Goal: Answer question/provide support: Answer question/provide support

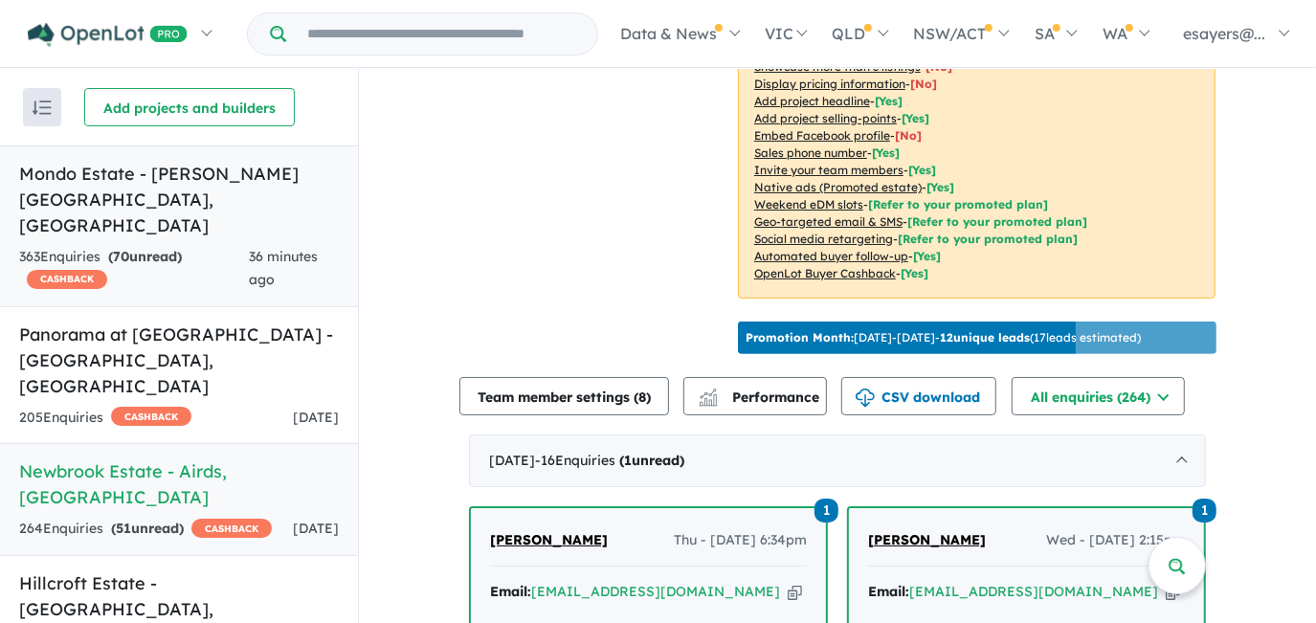
scroll to position [255, 0]
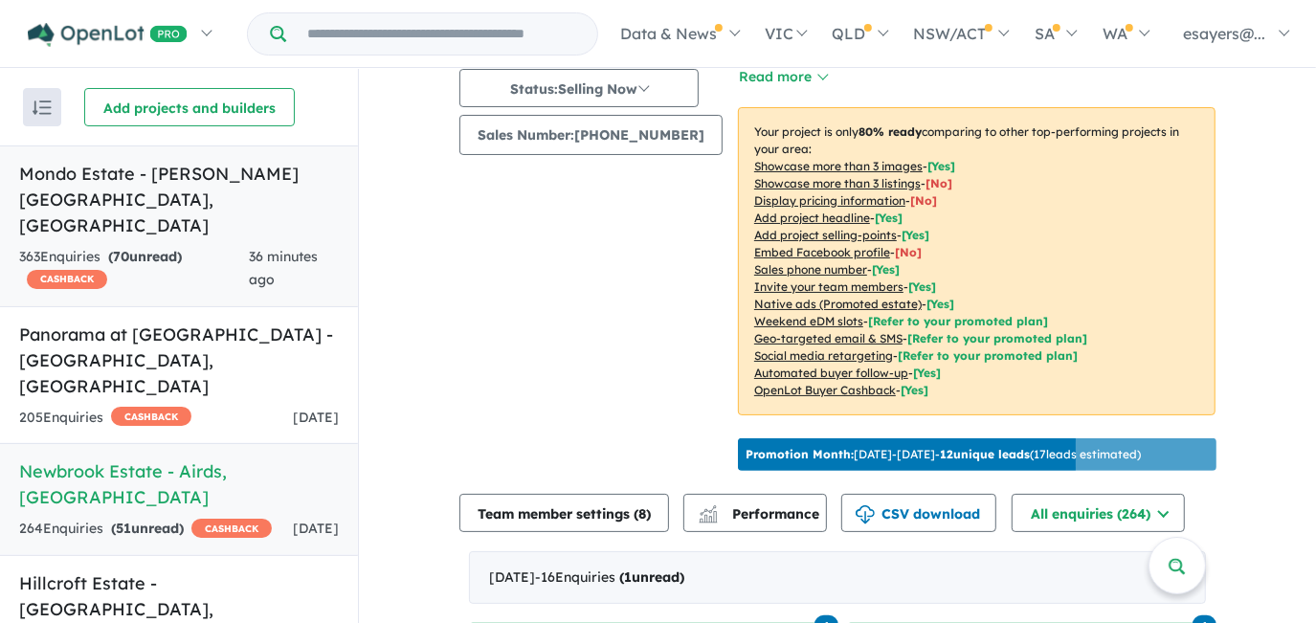
click at [193, 212] on link "Mondo Estate - Edmondson Park , NSW 363 Enquir ies ( 70 unread) CASHBACK 36 min…" at bounding box center [179, 226] width 358 height 162
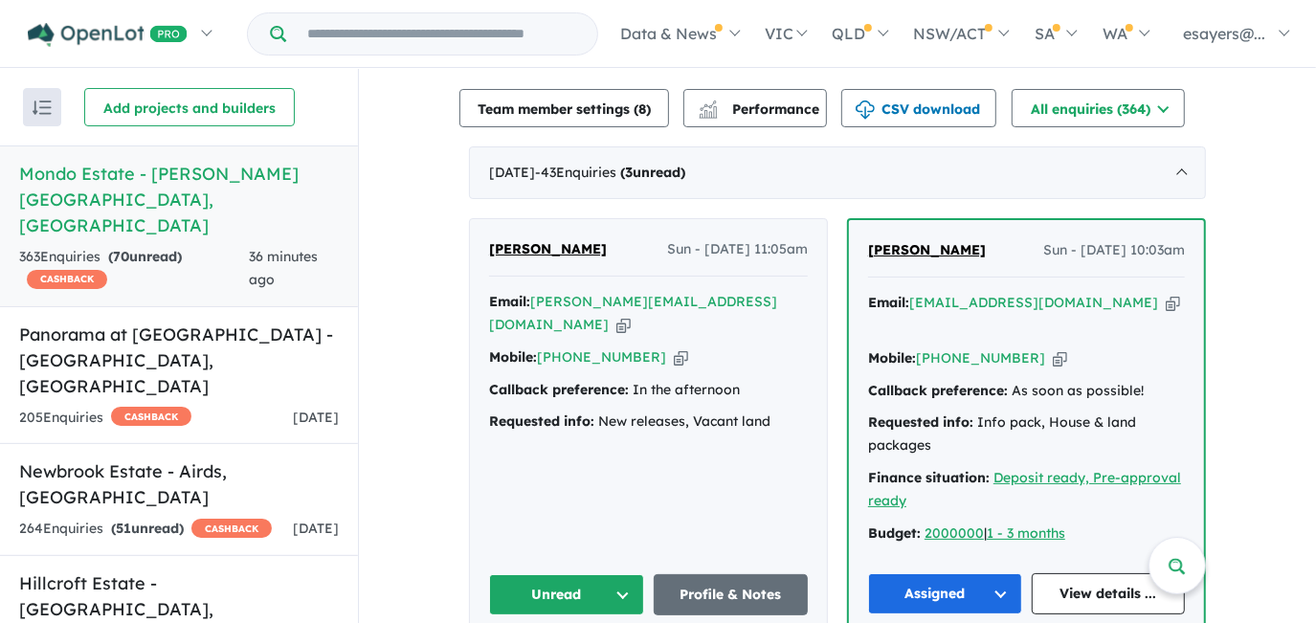
scroll to position [777, 0]
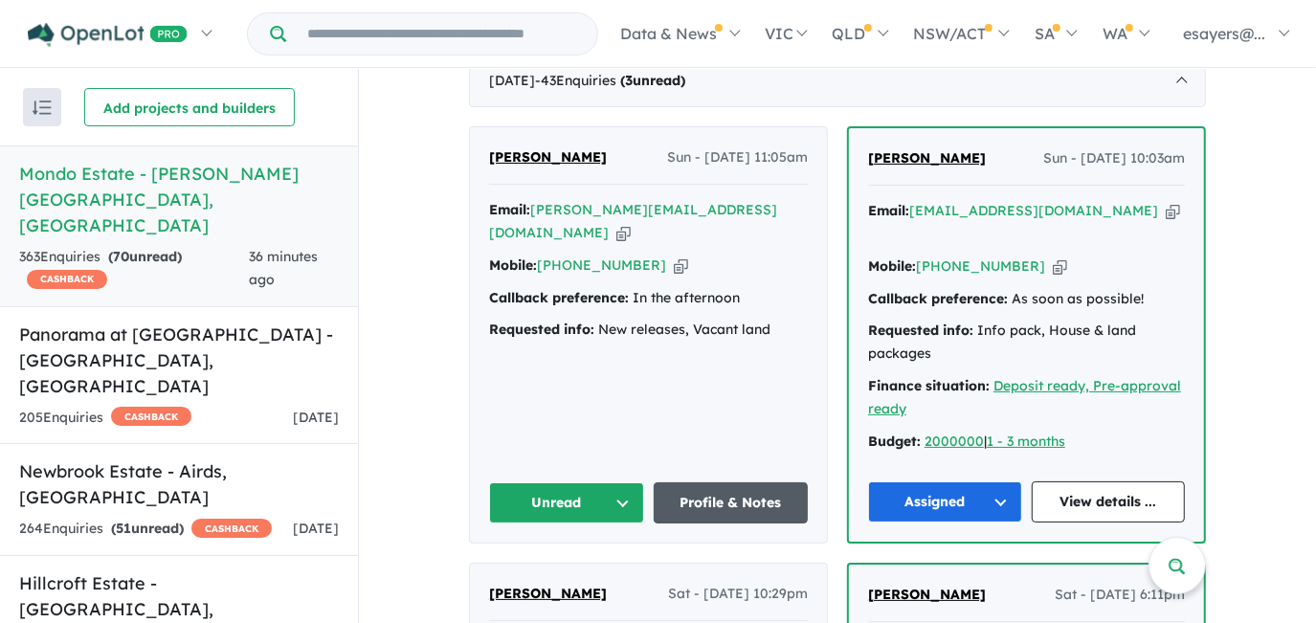
click at [736, 482] on link "Profile & Notes" at bounding box center [731, 502] width 155 height 41
click at [754, 482] on link "Profile & Notes" at bounding box center [731, 502] width 155 height 41
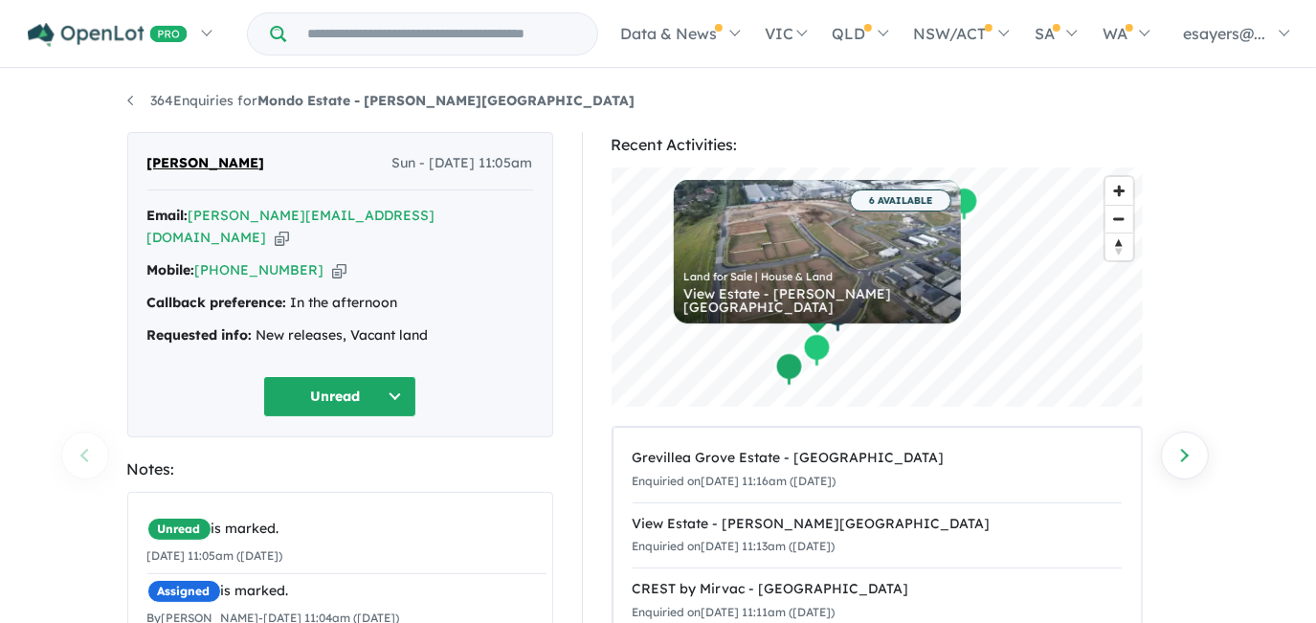
click at [289, 228] on icon "button" at bounding box center [282, 238] width 14 height 20
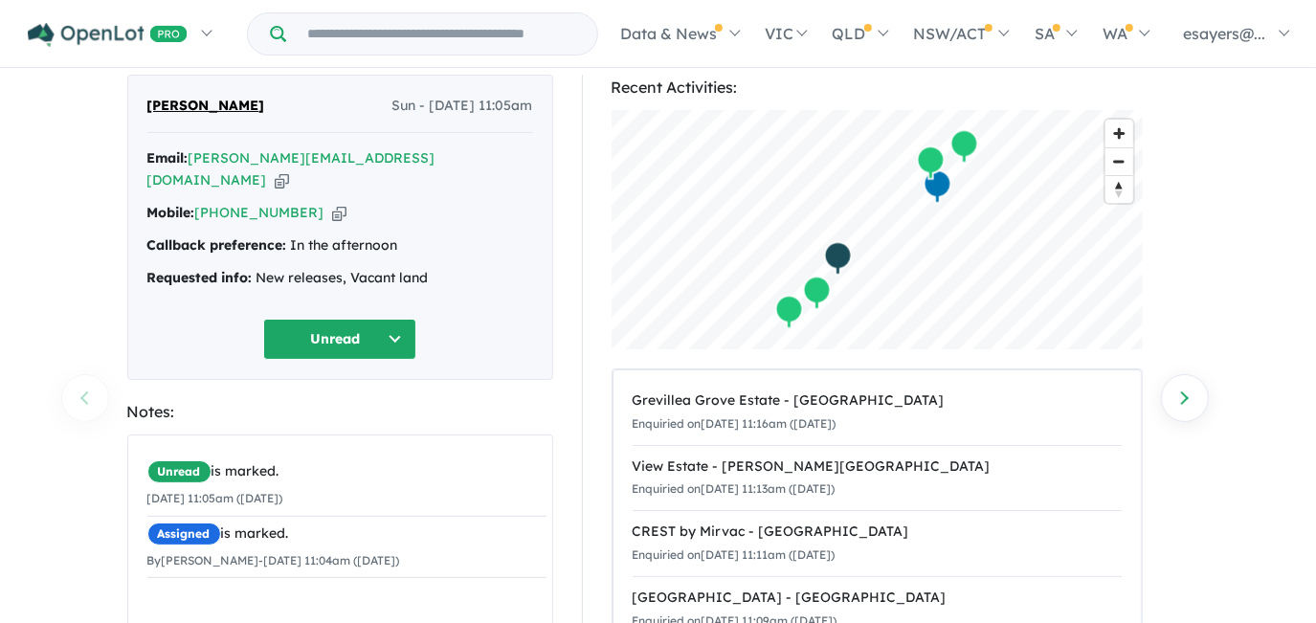
scroll to position [86, 0]
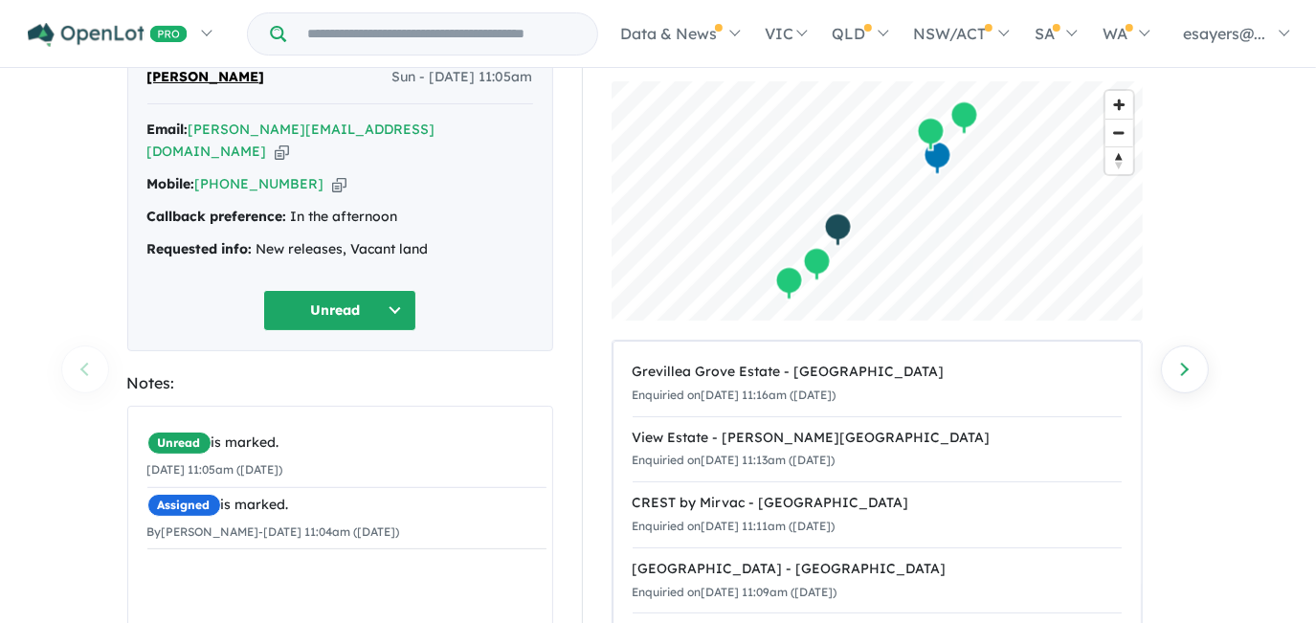
click at [357, 290] on button "Unread" at bounding box center [339, 310] width 153 height 41
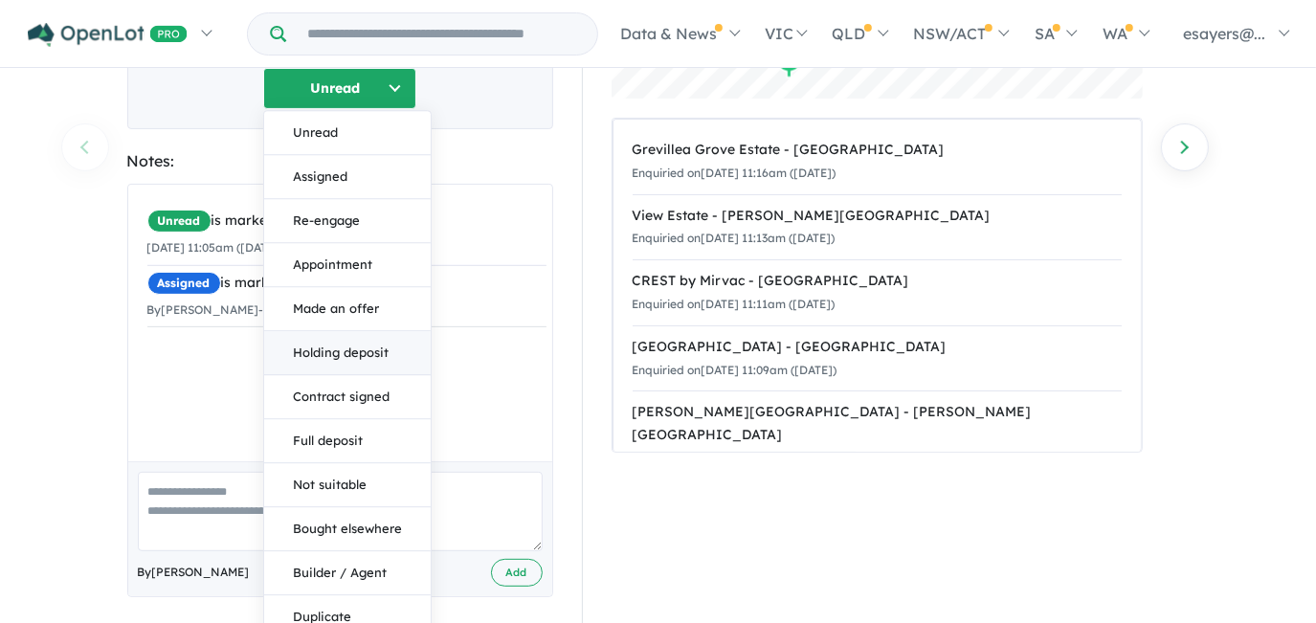
scroll to position [342, 0]
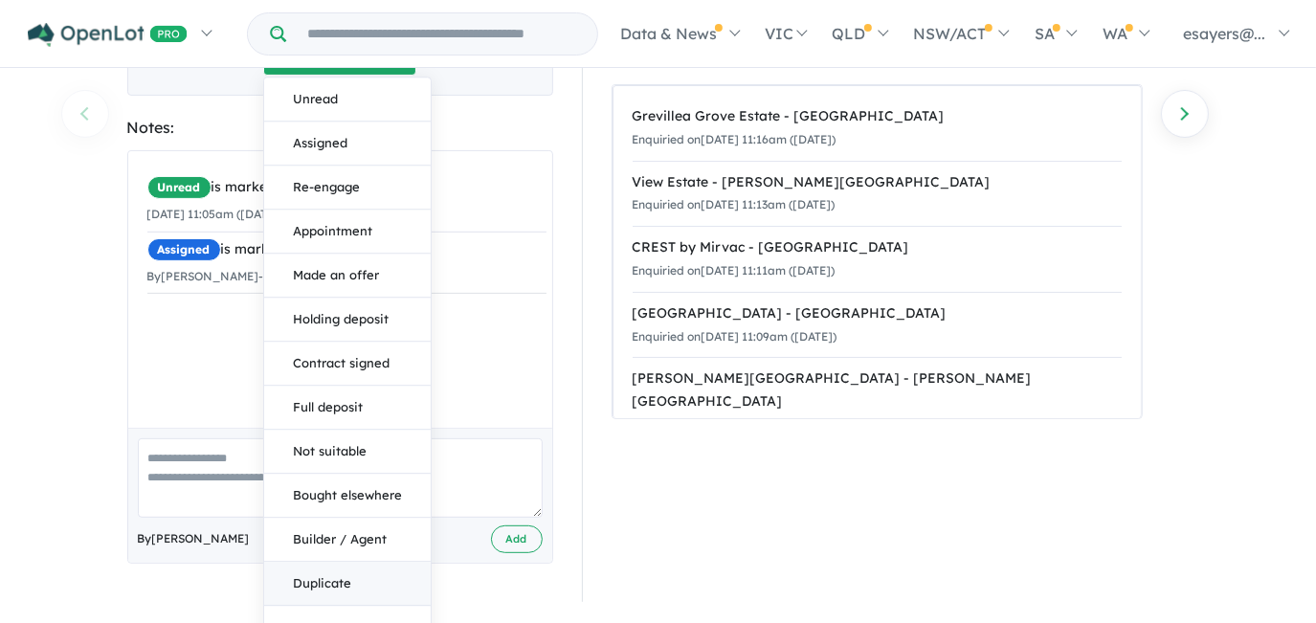
click at [366, 562] on button "Duplicate" at bounding box center [347, 584] width 167 height 44
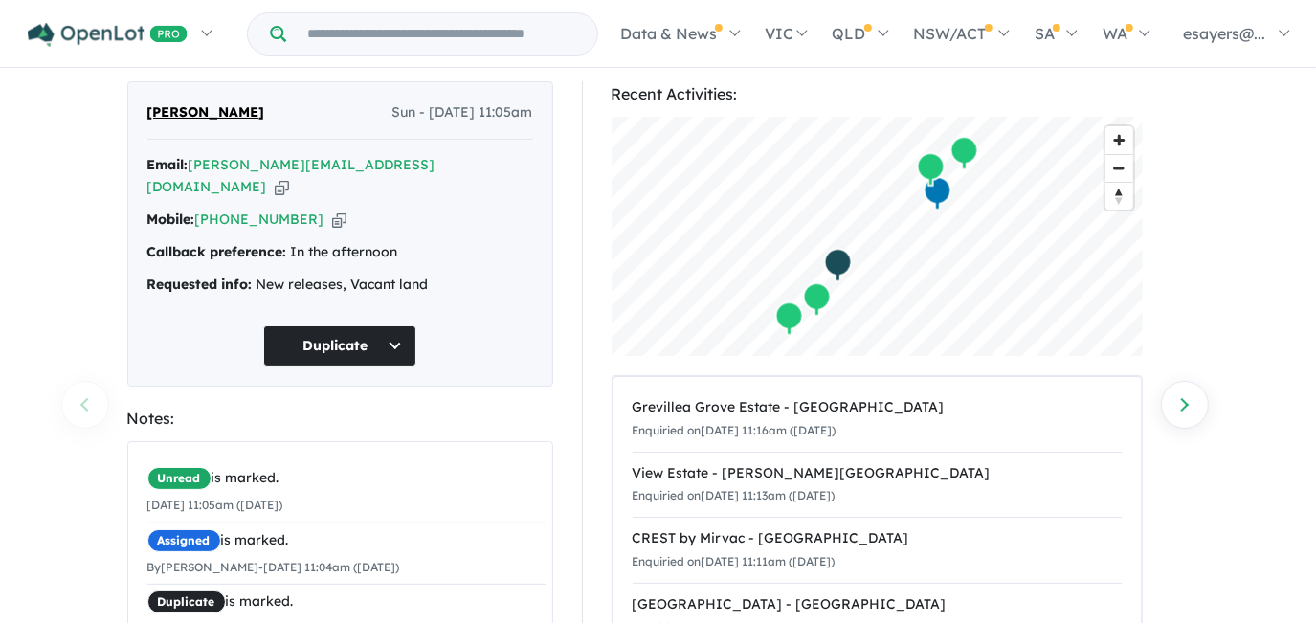
scroll to position [0, 0]
